Goal: Task Accomplishment & Management: Manage account settings

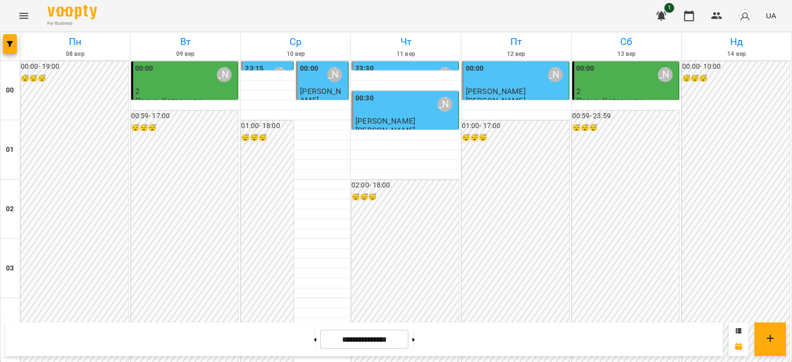
scroll to position [804, 0]
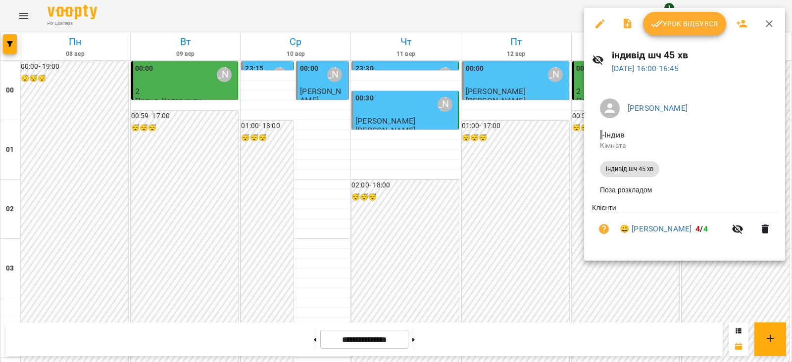
click at [683, 23] on span "Урок відбувся" at bounding box center [684, 24] width 67 height 12
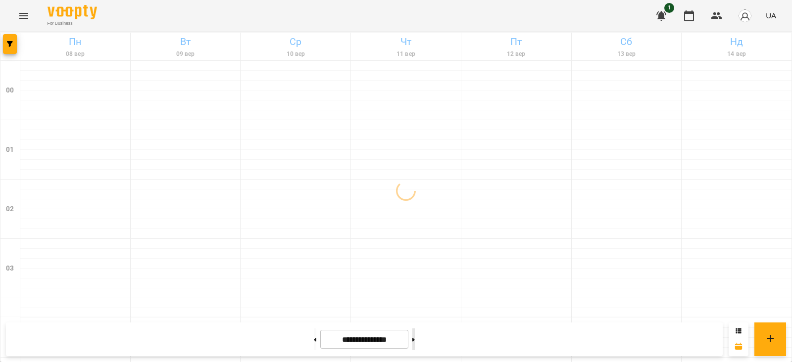
click at [415, 336] on button at bounding box center [413, 340] width 2 height 22
type input "**********"
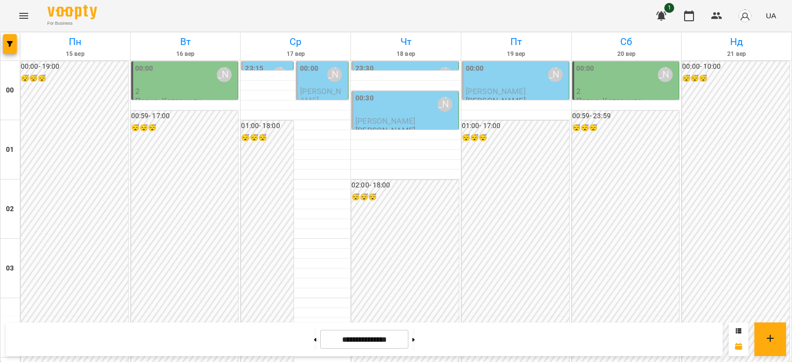
scroll to position [1168, 0]
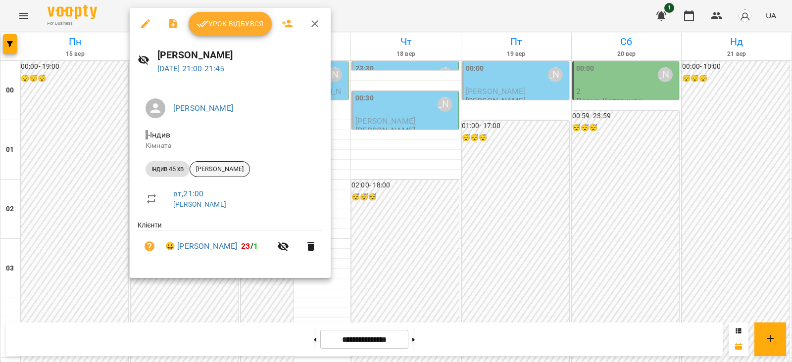
click at [207, 171] on span "[PERSON_NAME]" at bounding box center [219, 169] width 59 height 9
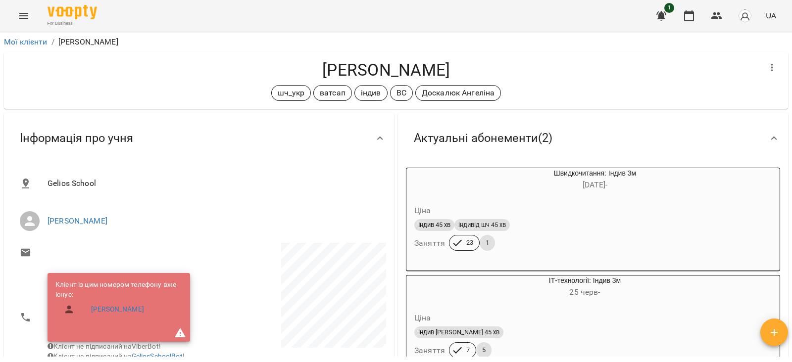
drag, startPoint x: 464, startPoint y: 70, endPoint x: 291, endPoint y: 71, distance: 173.2
click at [291, 71] on h4 "[PERSON_NAME]" at bounding box center [386, 70] width 748 height 20
copy h4 "[PERSON_NAME]"
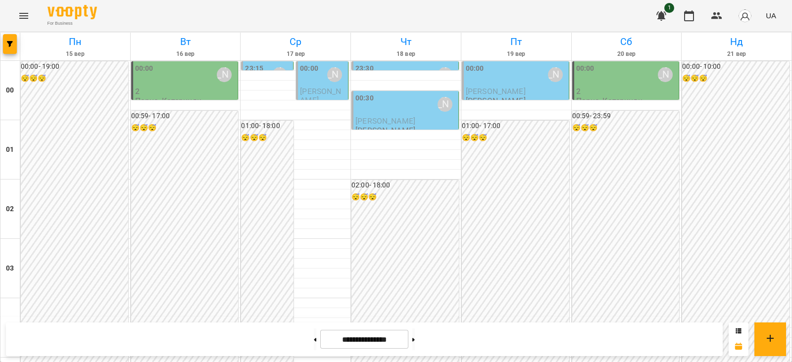
scroll to position [1168, 0]
click at [314, 341] on button at bounding box center [315, 340] width 2 height 22
type input "**********"
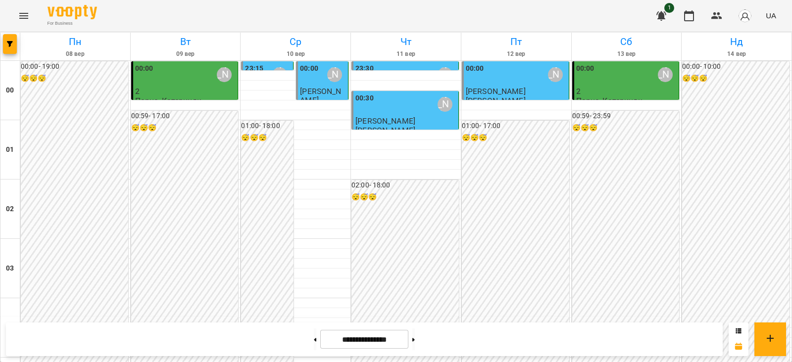
scroll to position [921, 0]
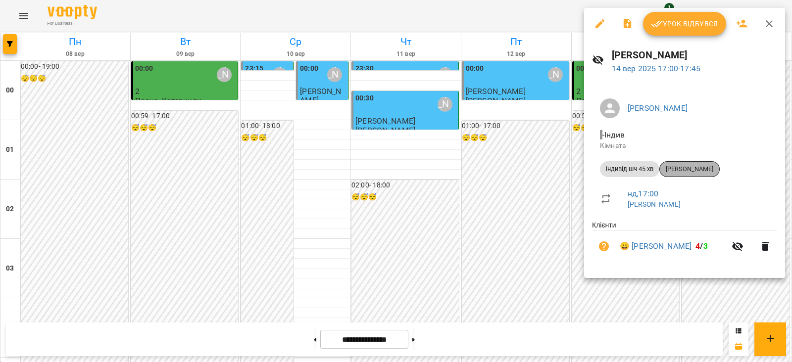
click at [696, 170] on span "[PERSON_NAME]" at bounding box center [689, 169] width 59 height 9
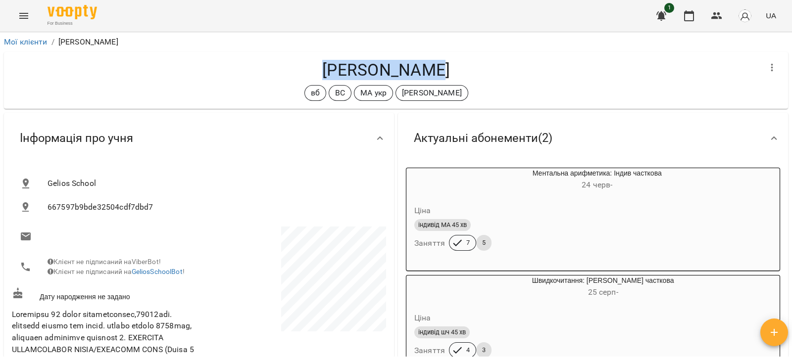
drag, startPoint x: 457, startPoint y: 68, endPoint x: 294, endPoint y: 73, distance: 162.4
click at [294, 73] on h4 "[PERSON_NAME]" at bounding box center [386, 70] width 748 height 20
copy h4 "[PERSON_NAME]"
click at [700, 138] on div "Актуальні абонементи ( 2 )" at bounding box center [584, 138] width 356 height 31
